Goal: Transaction & Acquisition: Purchase product/service

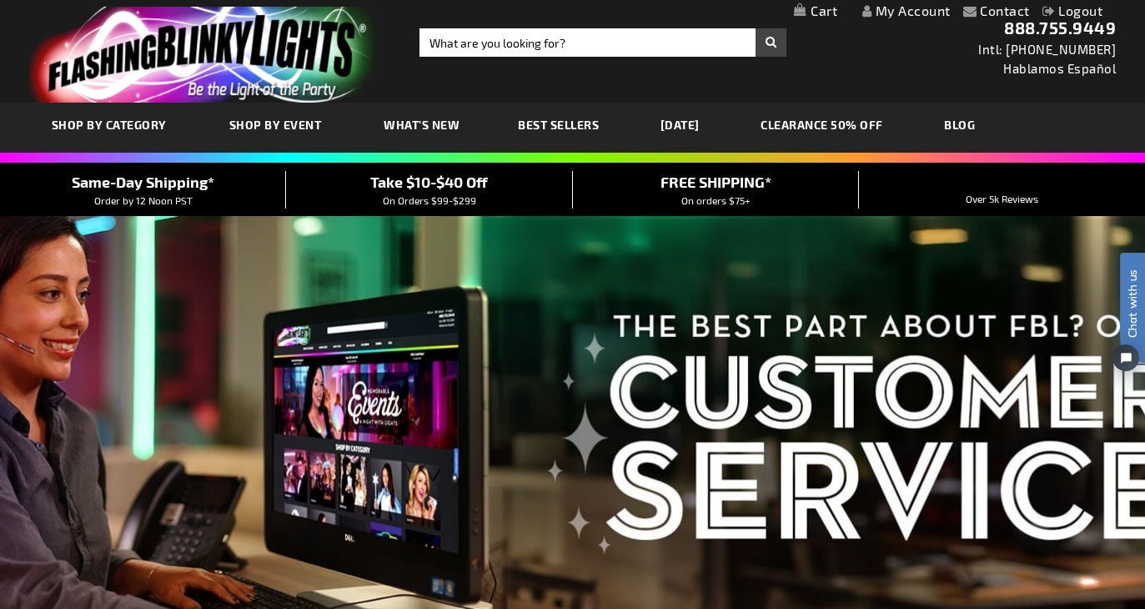
click at [818, 11] on link "My Cart" at bounding box center [815, 11] width 43 height 16
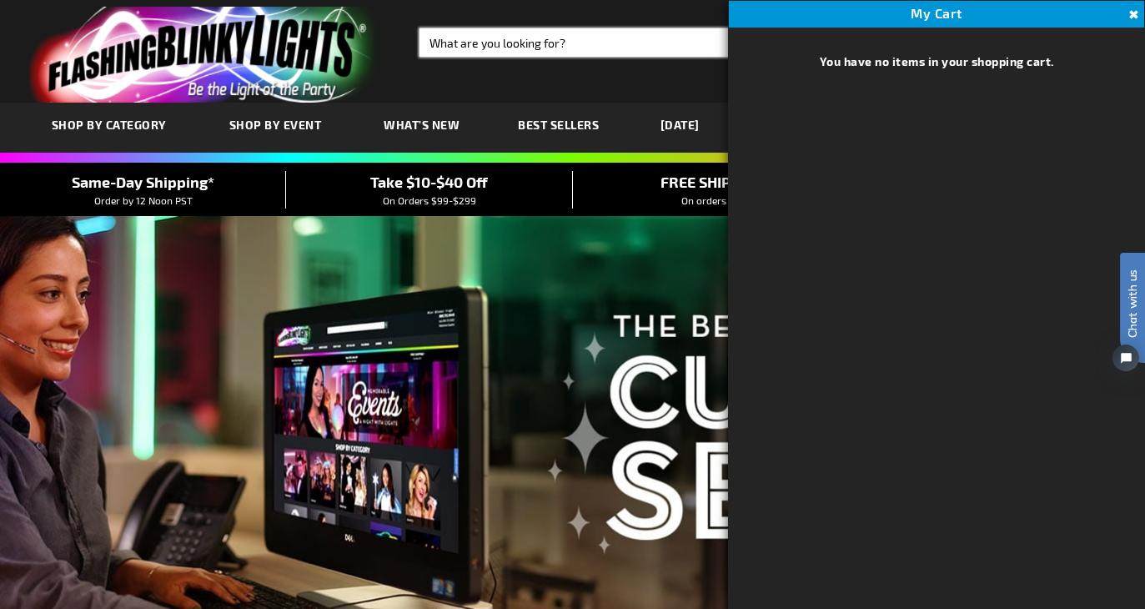
click at [589, 36] on input "Search" at bounding box center [602, 42] width 367 height 28
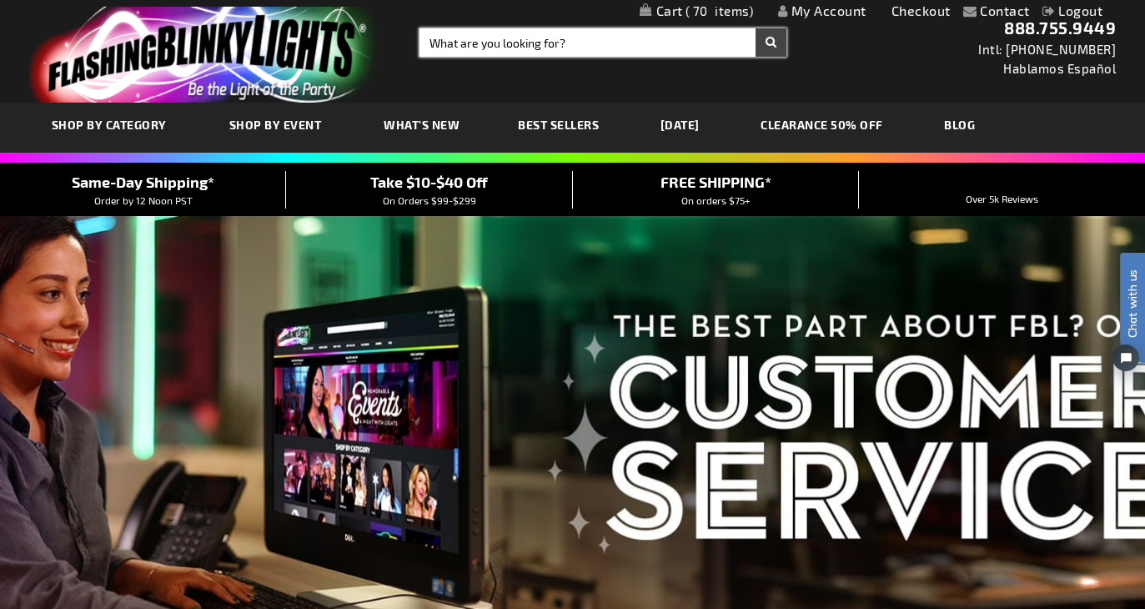
click at [590, 40] on input "Search" at bounding box center [602, 42] width 367 height 28
type input "flower crown"
click at [771, 43] on button "Search" at bounding box center [771, 42] width 31 height 28
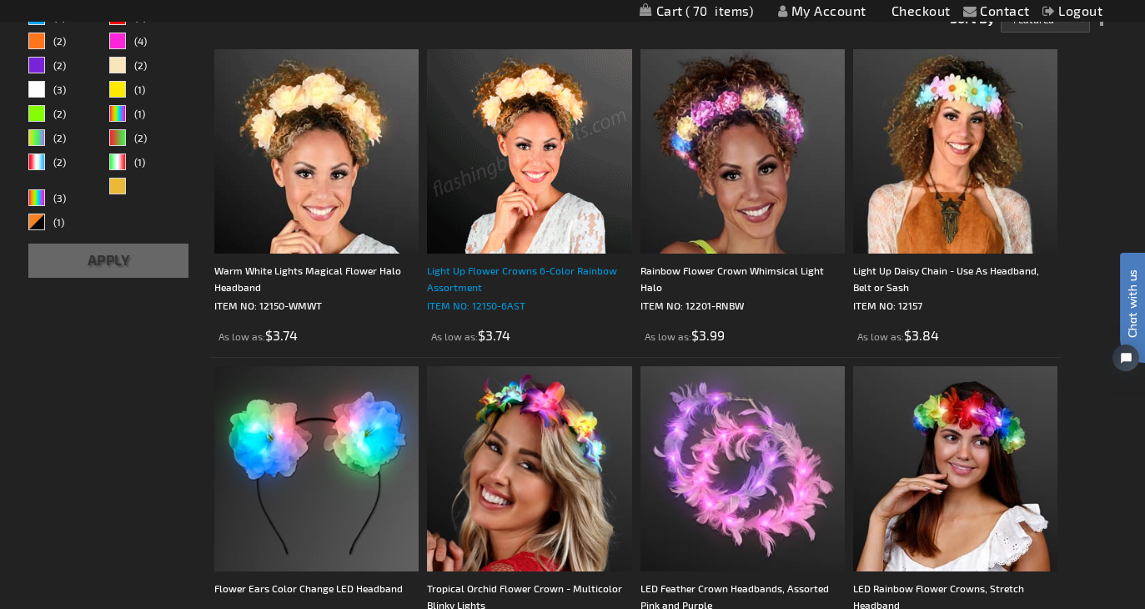
scroll to position [403, 0]
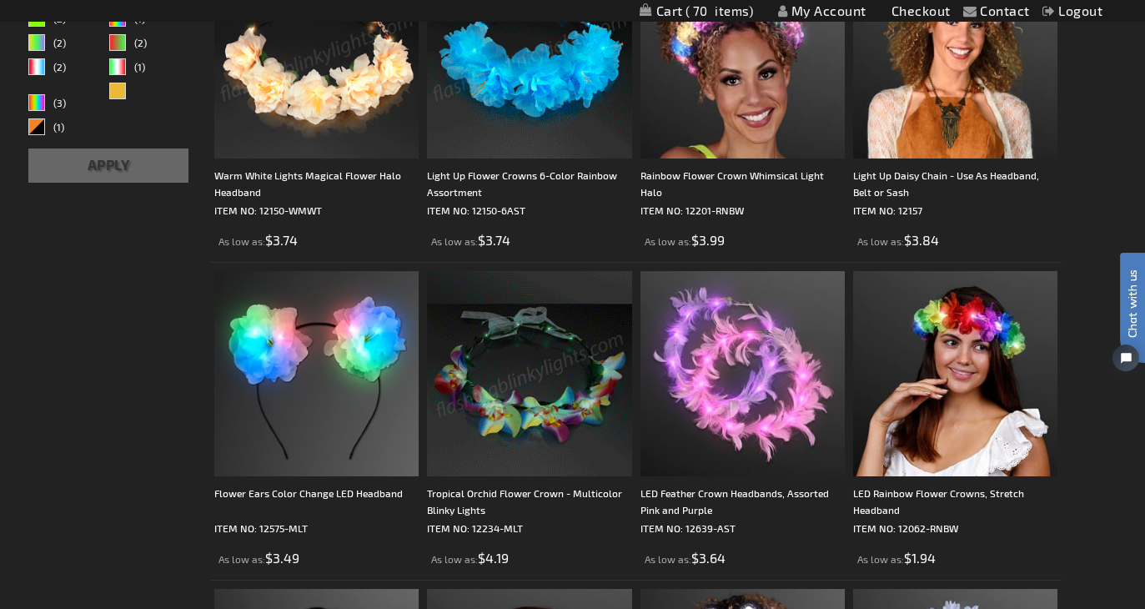
click at [353, 83] on img at bounding box center [316, 56] width 204 height 204
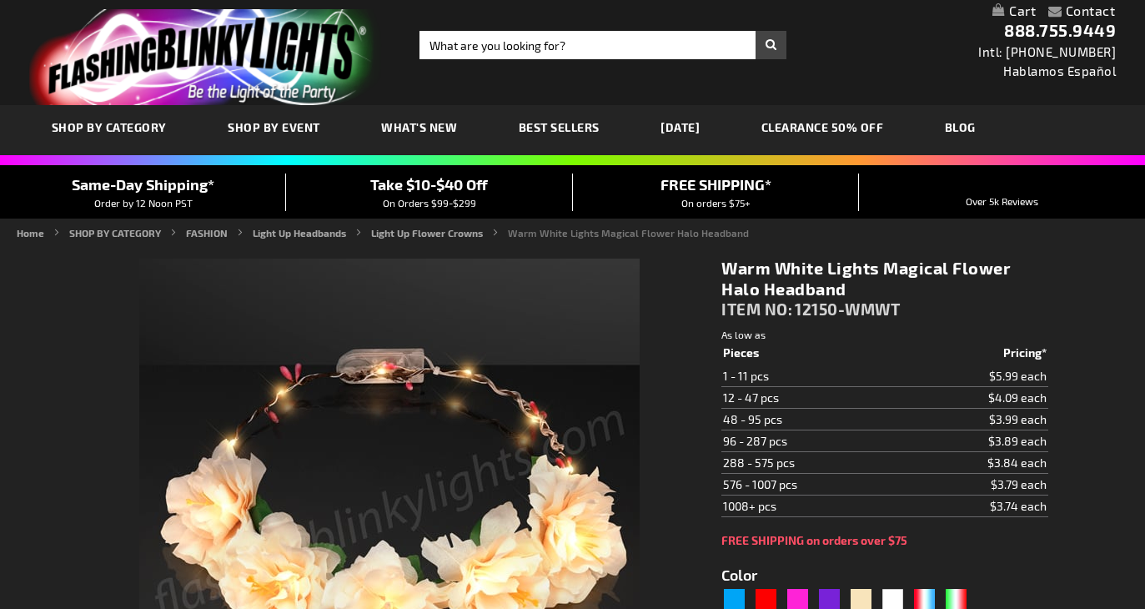
type input "5670"
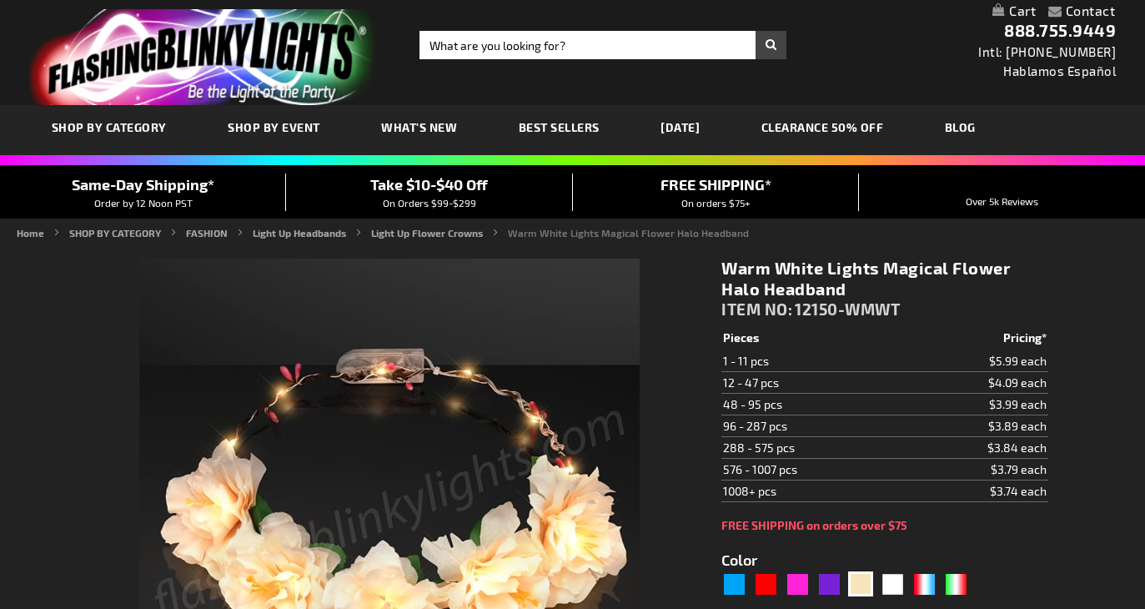
scroll to position [7, 0]
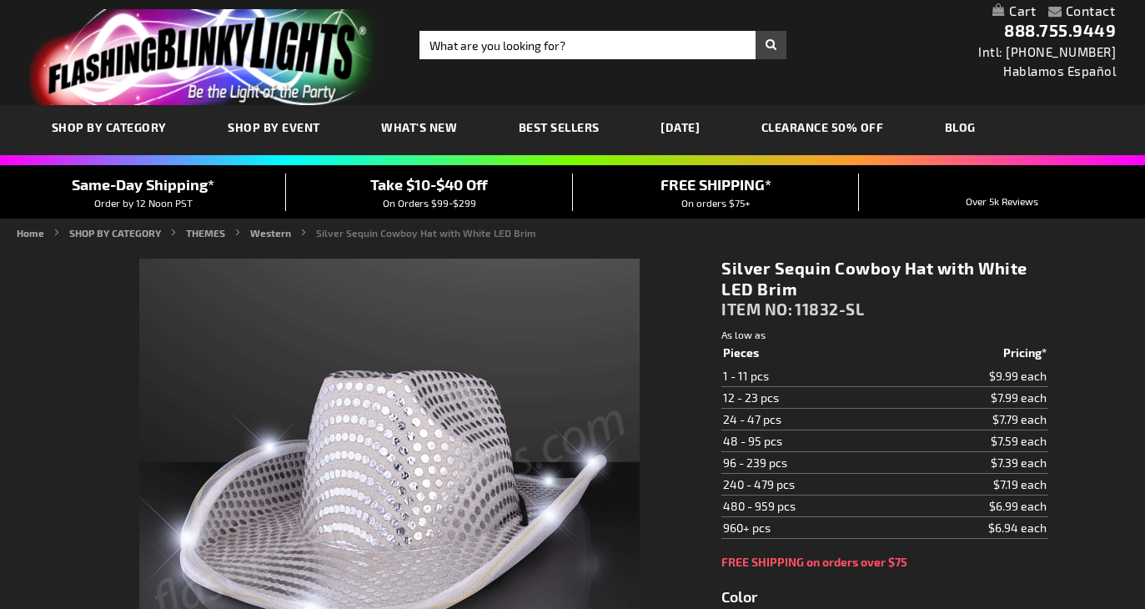
scroll to position [239, 0]
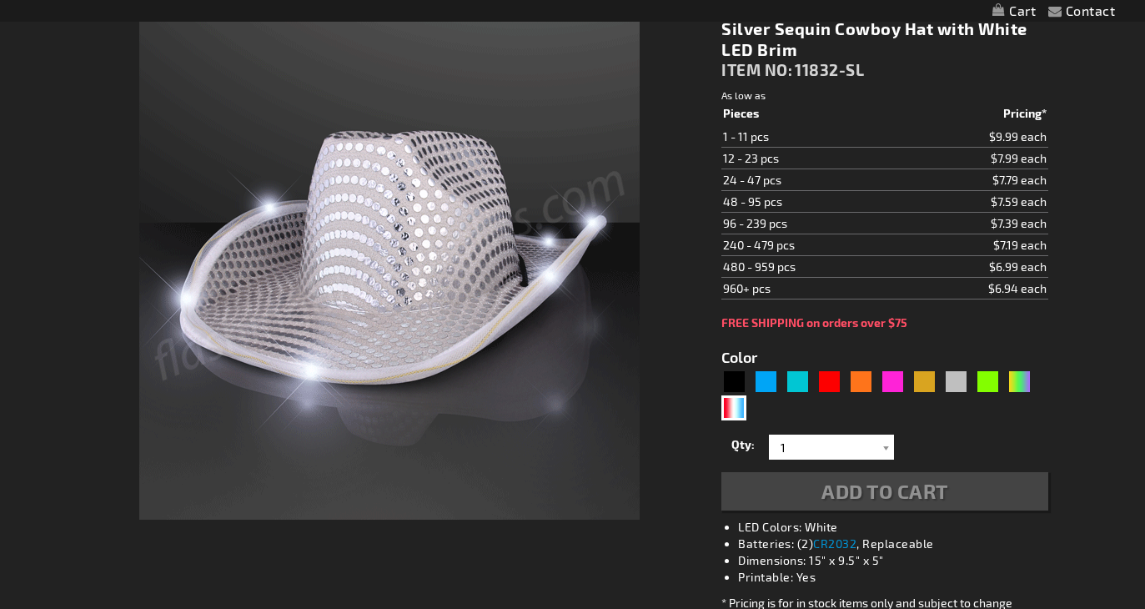
type input "5644"
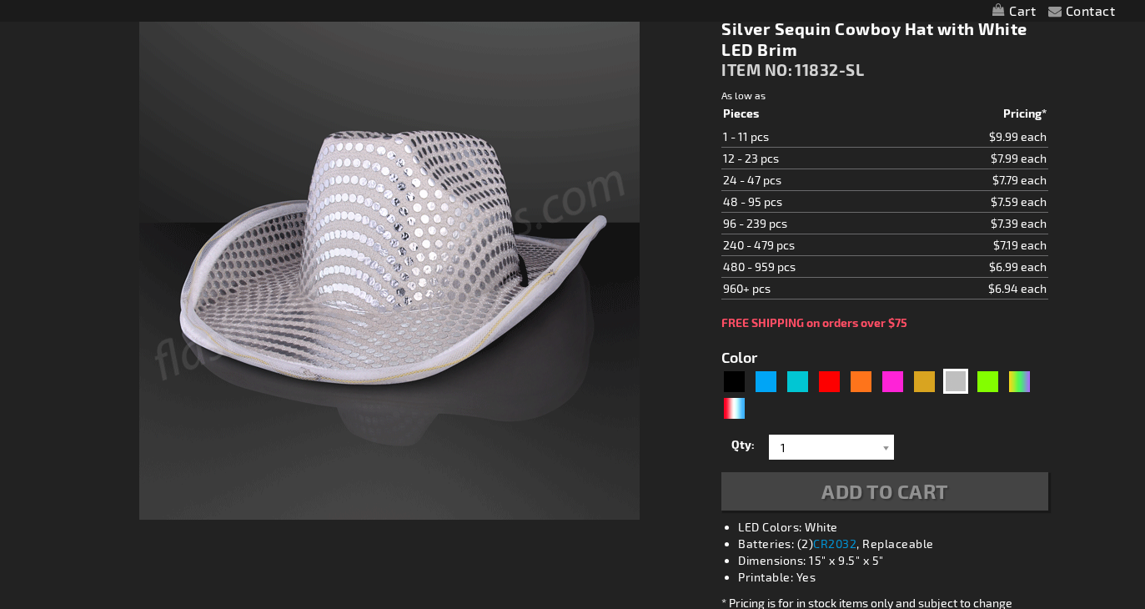
scroll to position [0, 0]
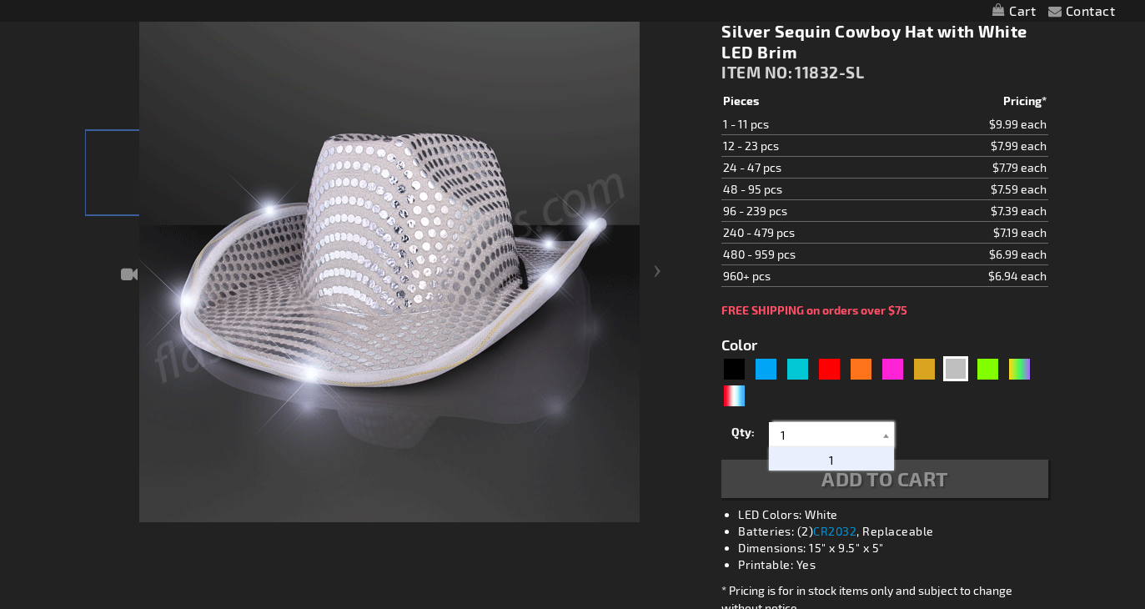
click at [788, 431] on input "1" at bounding box center [833, 434] width 121 height 25
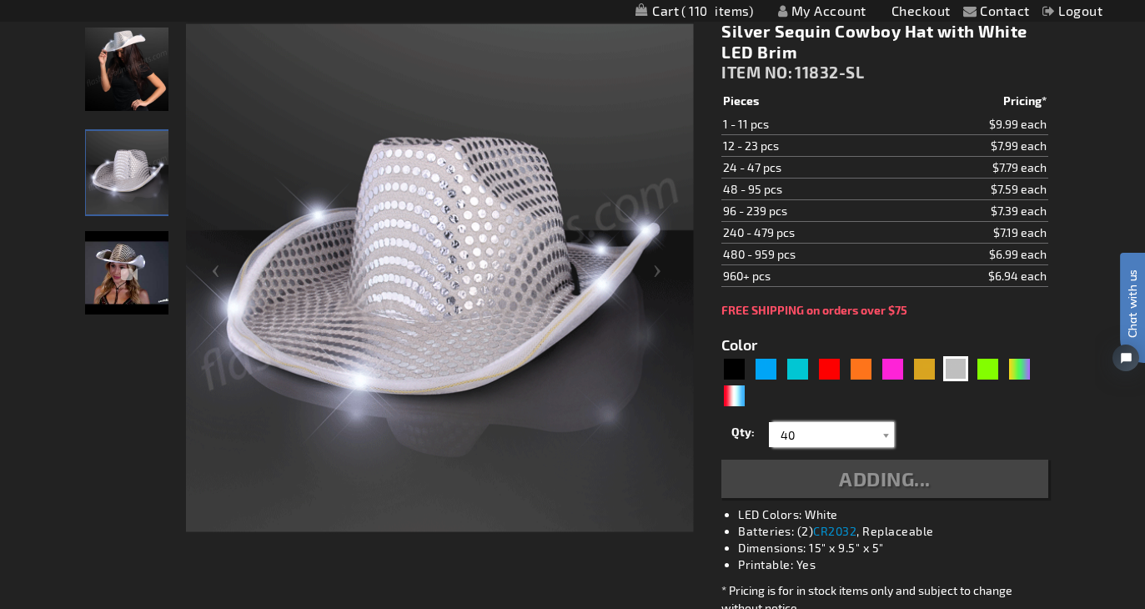
type input "40"
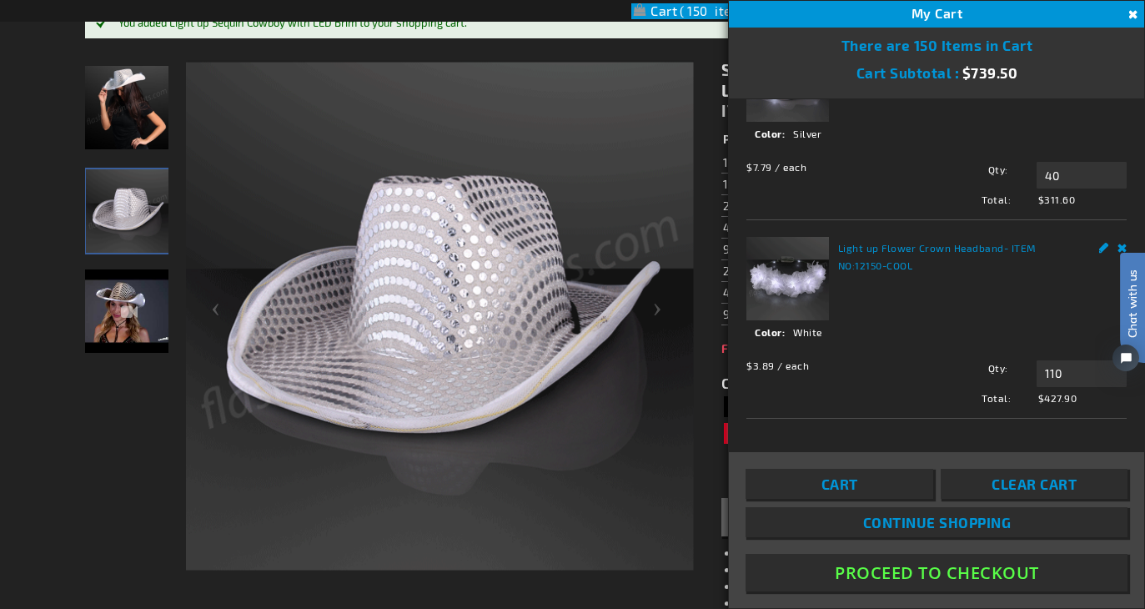
scroll to position [82, 0]
drag, startPoint x: 1087, startPoint y: 371, endPoint x: 999, endPoint y: 371, distance: 87.6
click at [999, 371] on div "Qty 110 Update" at bounding box center [1021, 372] width 209 height 27
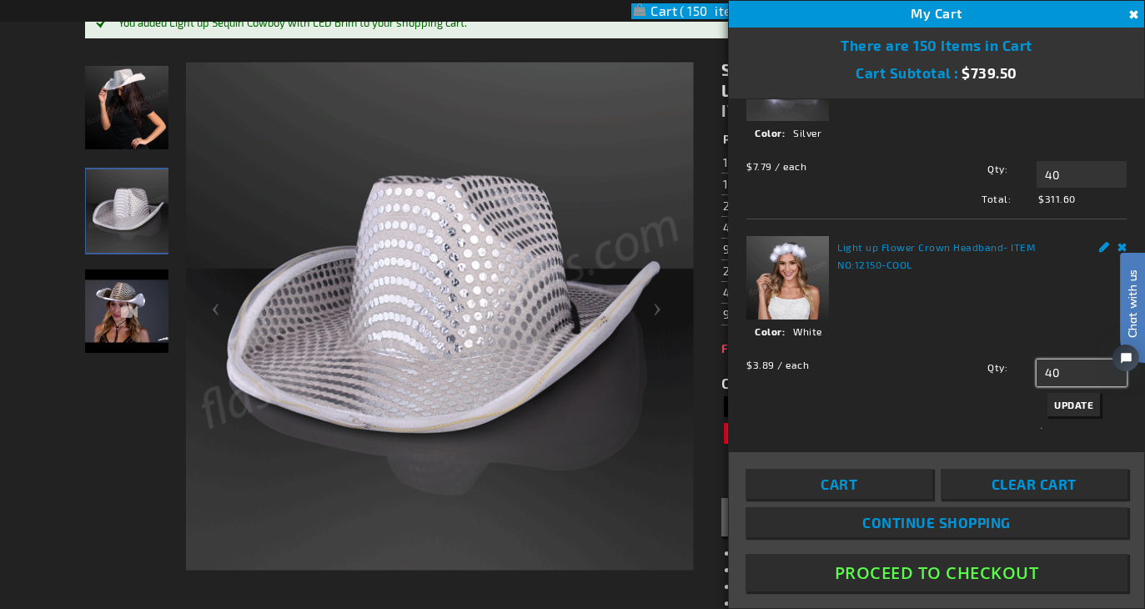
type input "40"
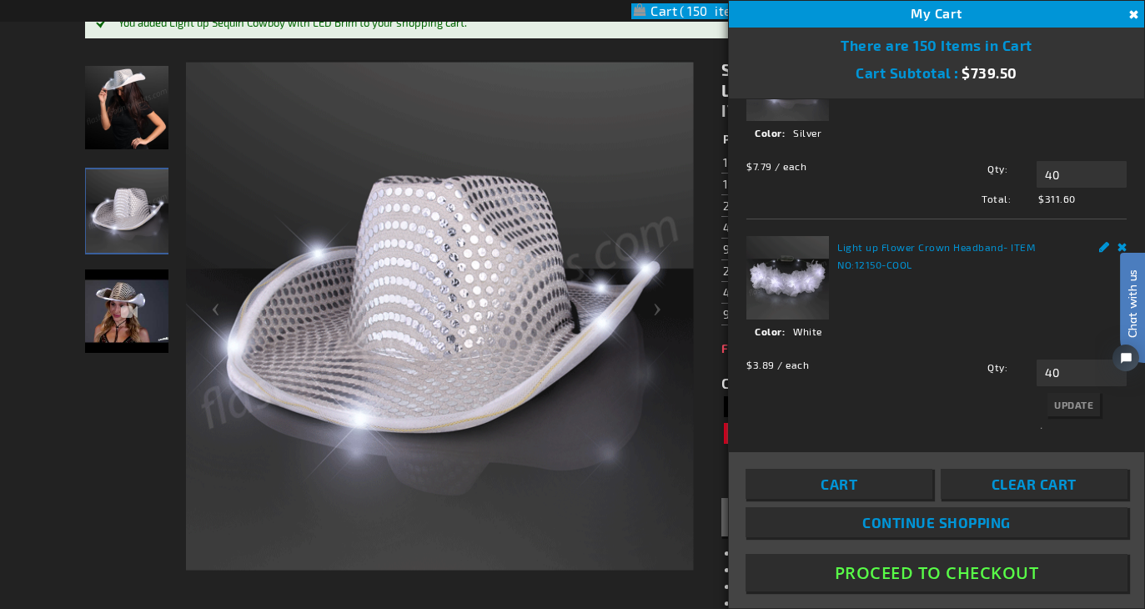
click at [1074, 402] on div "Qty 40 Update" at bounding box center [1021, 389] width 209 height 61
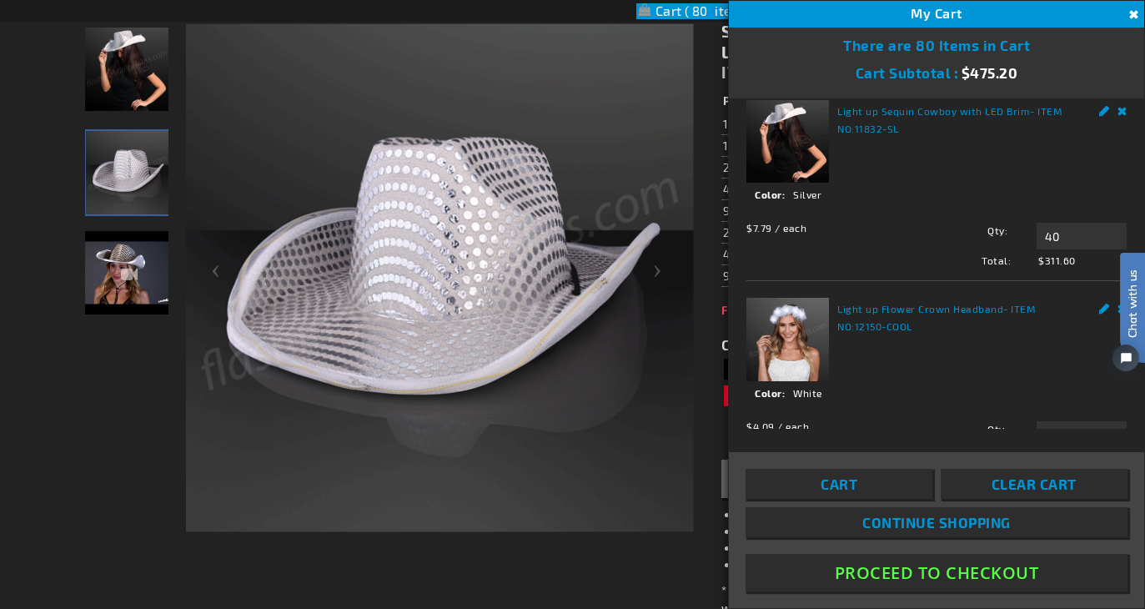
scroll to position [55, 0]
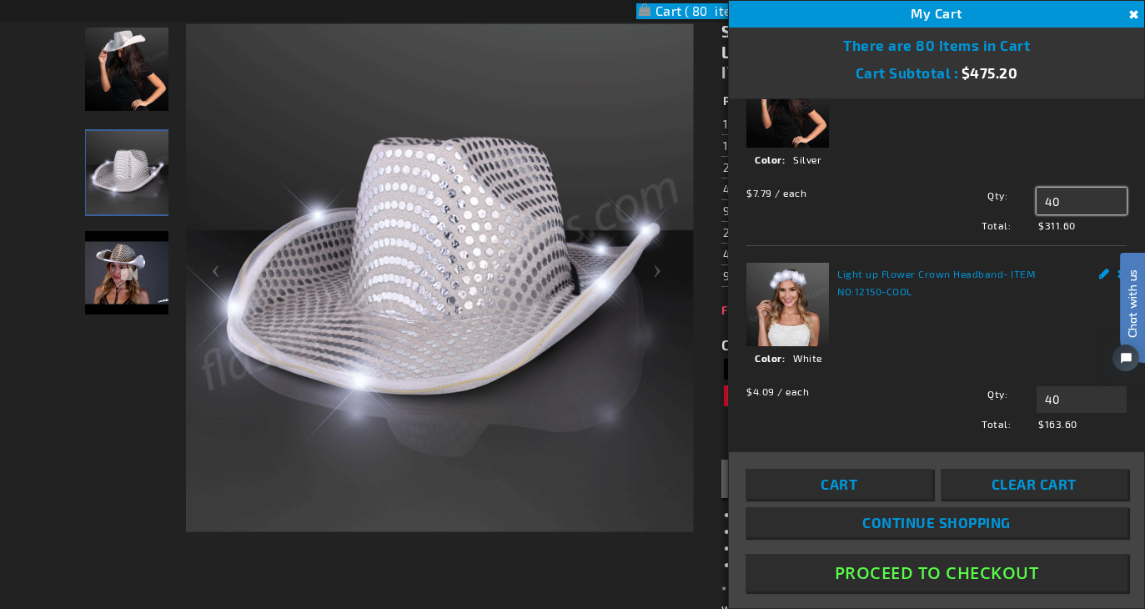
click at [1051, 200] on input "40" at bounding box center [1082, 201] width 90 height 27
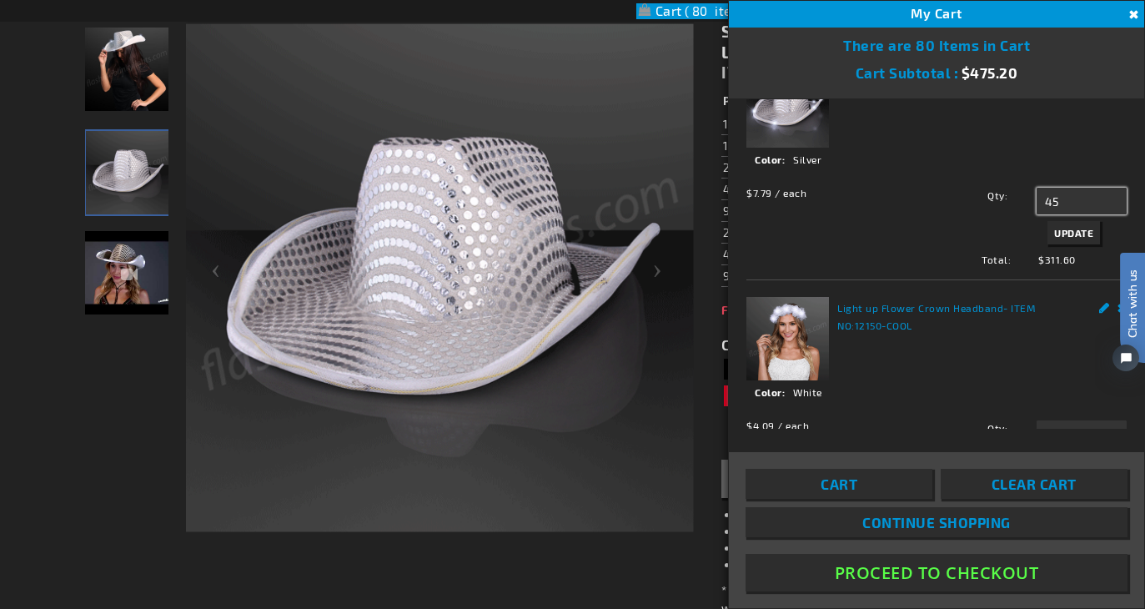
type input "45"
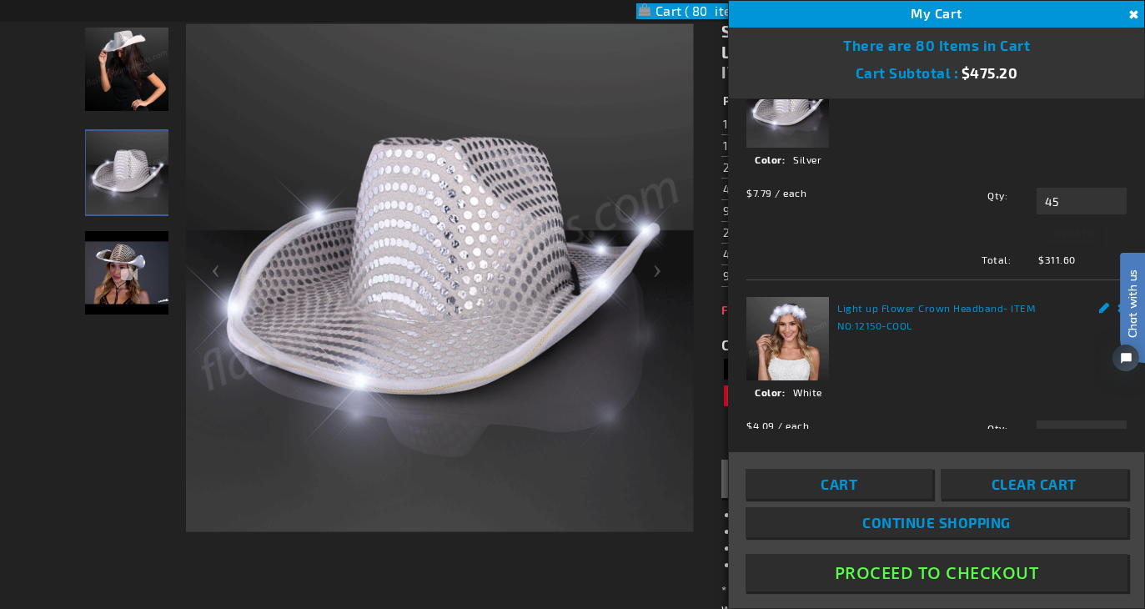
click at [1083, 252] on span "$311.60" at bounding box center [1079, 259] width 95 height 15
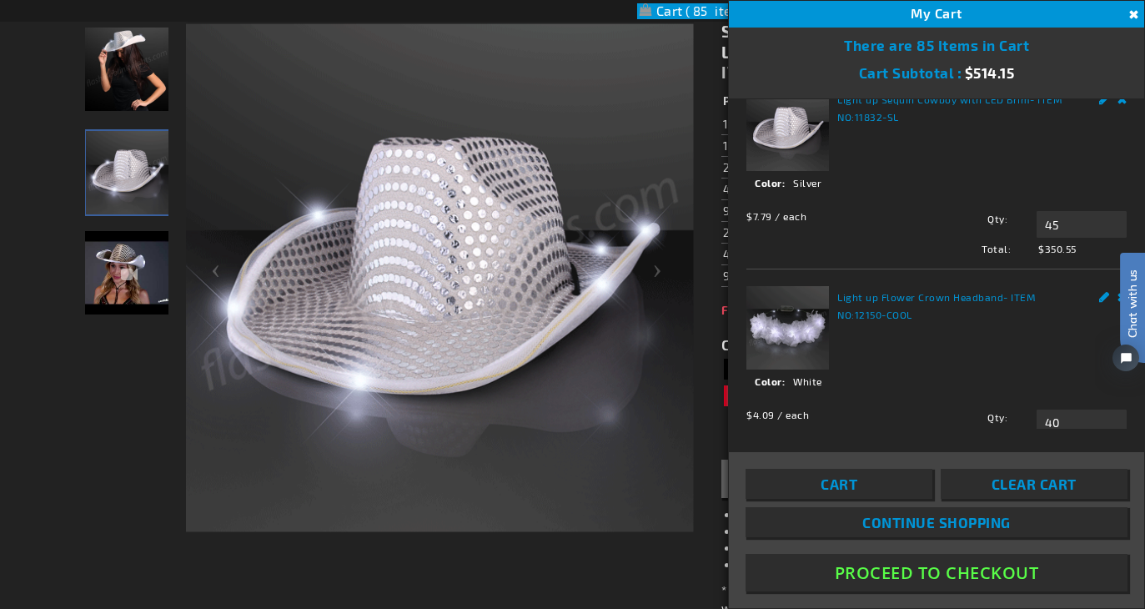
scroll to position [33, 0]
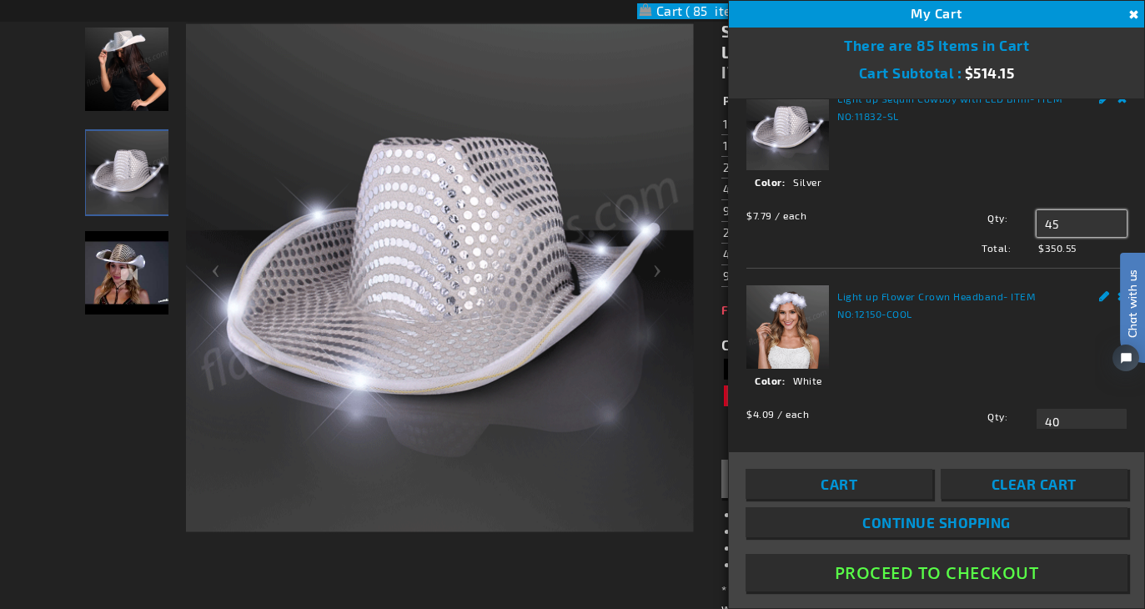
click at [1077, 216] on input "45" at bounding box center [1082, 223] width 90 height 27
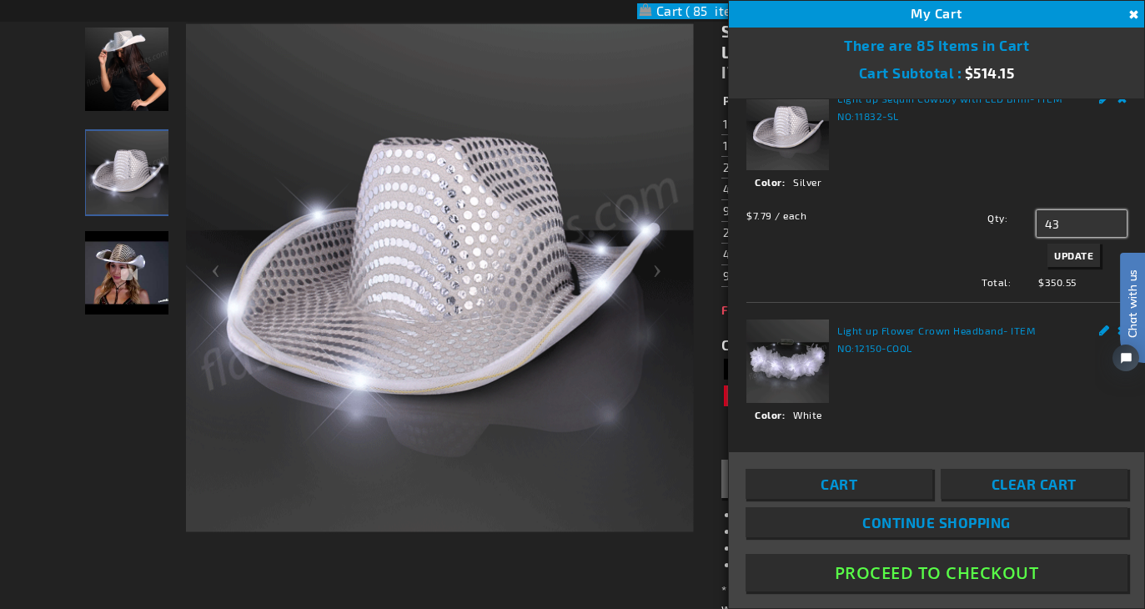
type input "43"
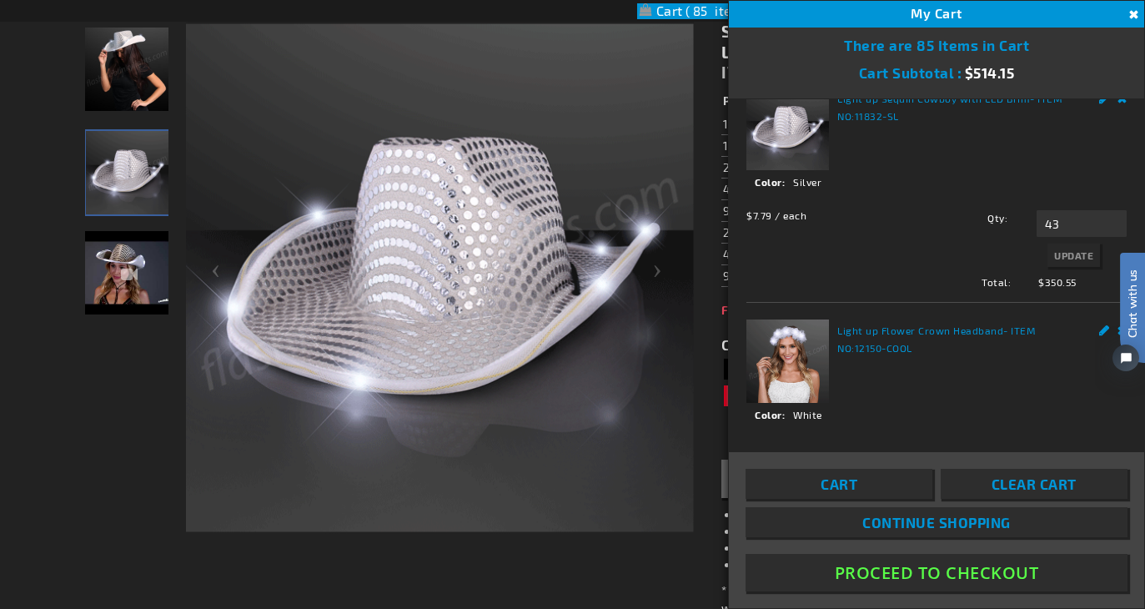
click at [1068, 255] on div "Qty 43 Update" at bounding box center [1021, 240] width 209 height 61
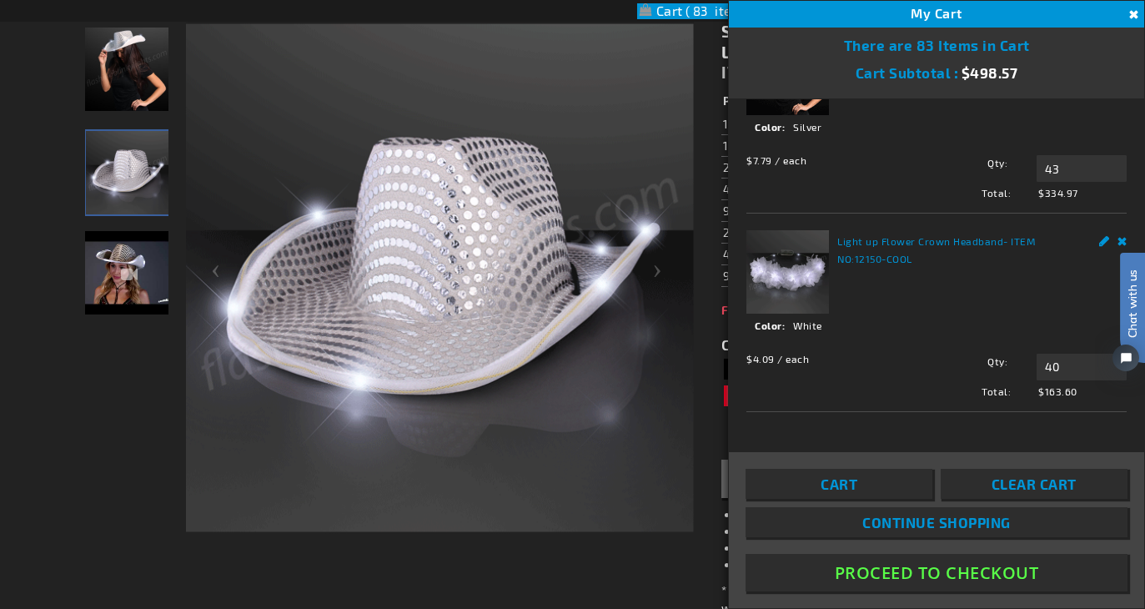
scroll to position [87, 0]
click at [811, 560] on button "Proceed To Checkout" at bounding box center [937, 573] width 382 height 38
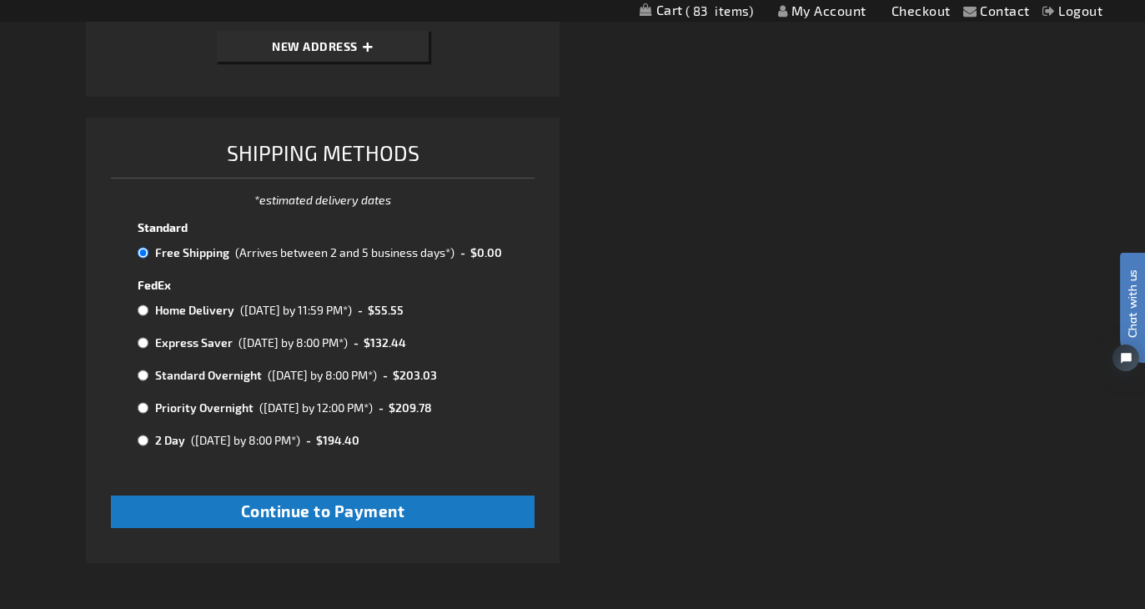
scroll to position [833, 0]
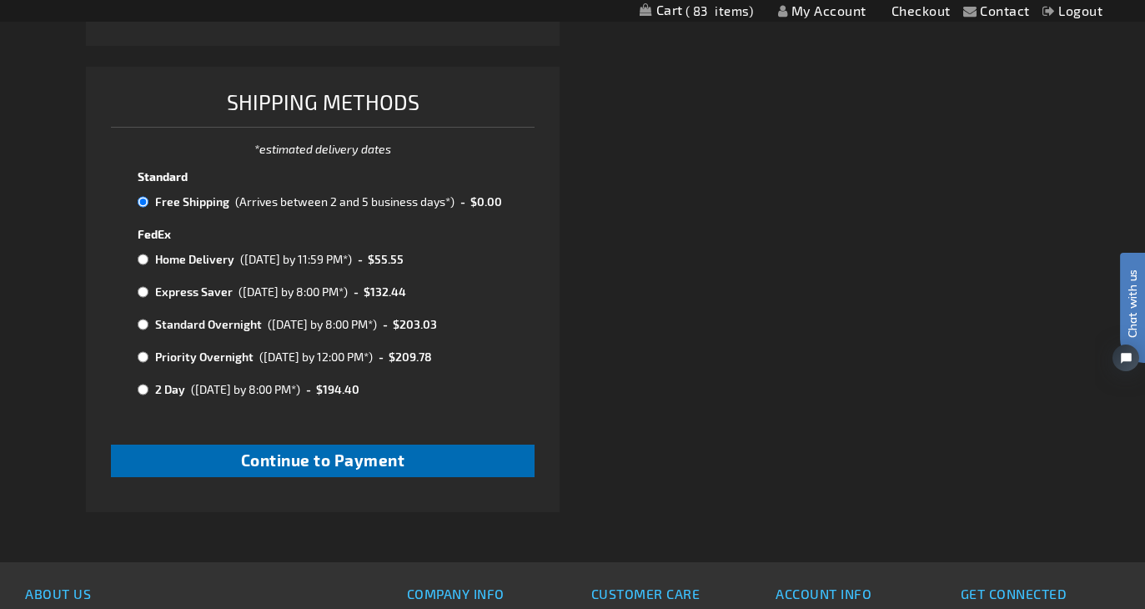
click at [392, 463] on span "Continue to Payment" at bounding box center [323, 459] width 164 height 19
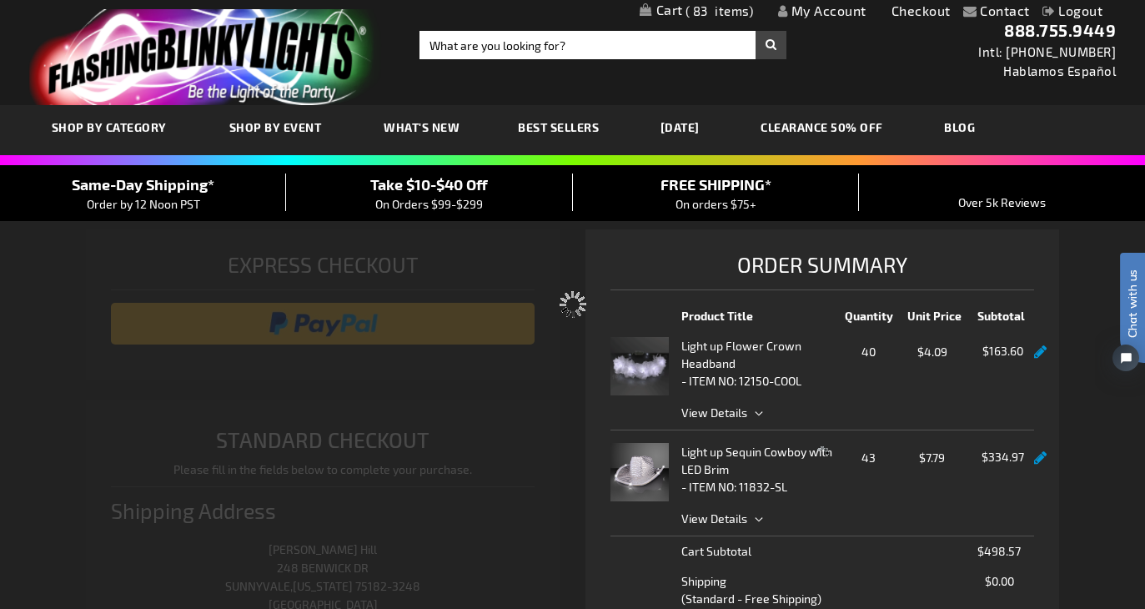
select select "e9e2aafff8356e85f5ac0acedd780c44192b98f3"
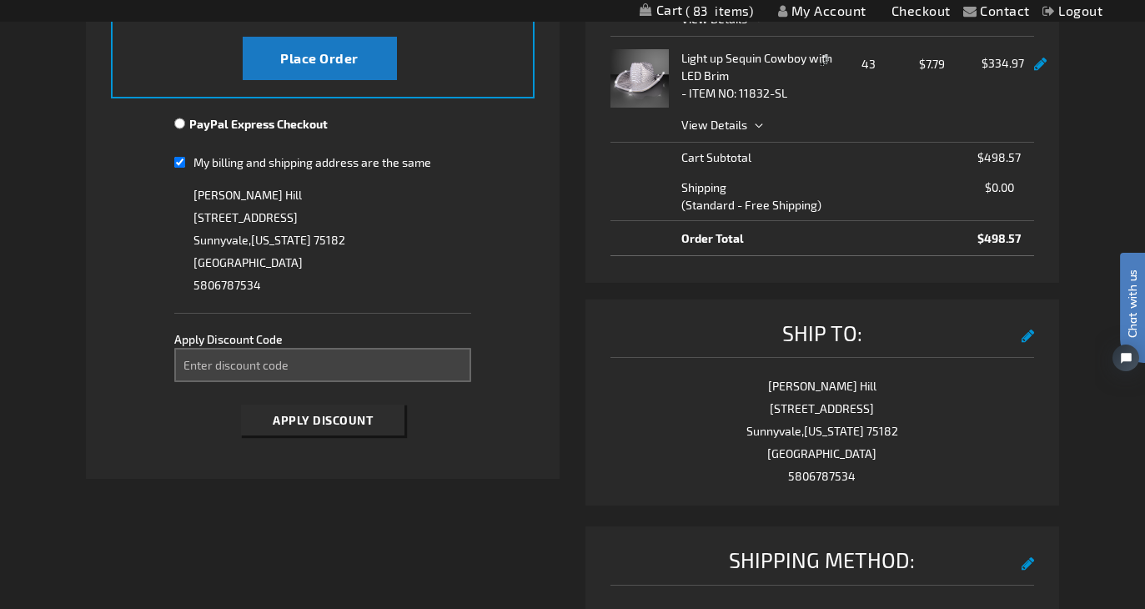
scroll to position [390, 0]
